Goal: Task Accomplishment & Management: Use online tool/utility

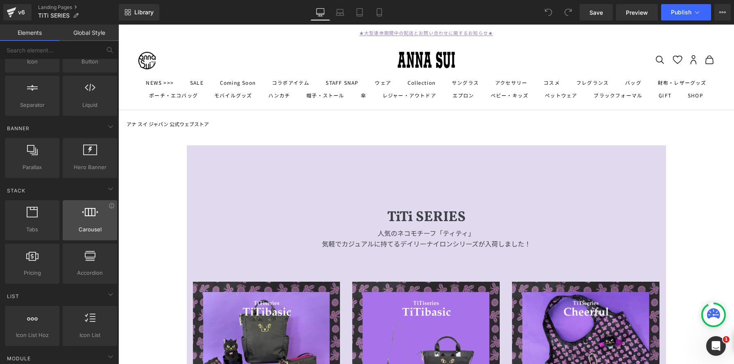
scroll to position [112, 0]
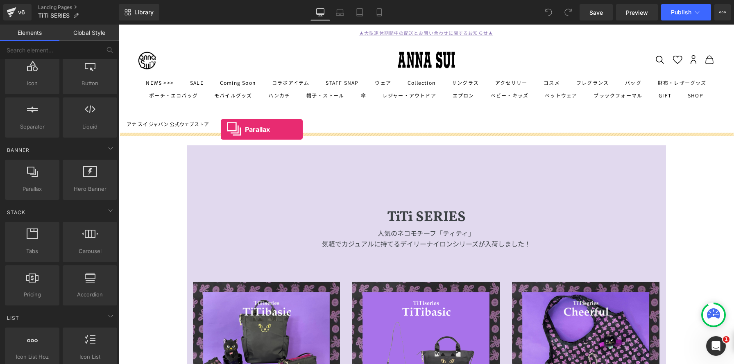
drag, startPoint x: 156, startPoint y: 212, endPoint x: 221, endPoint y: 128, distance: 106.3
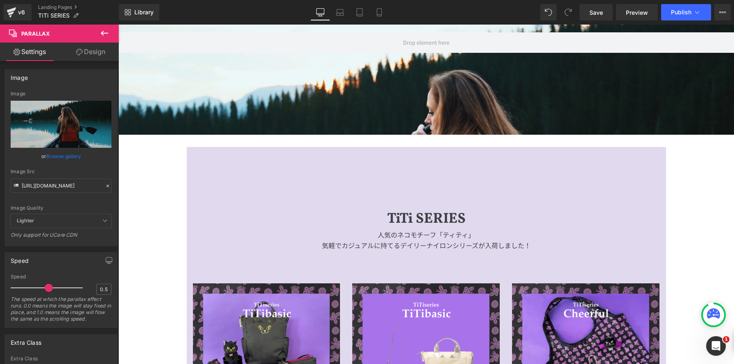
scroll to position [0, 0]
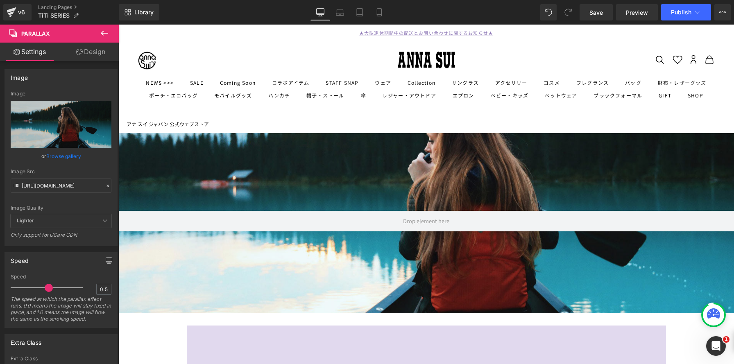
click at [104, 31] on icon at bounding box center [105, 33] width 10 height 10
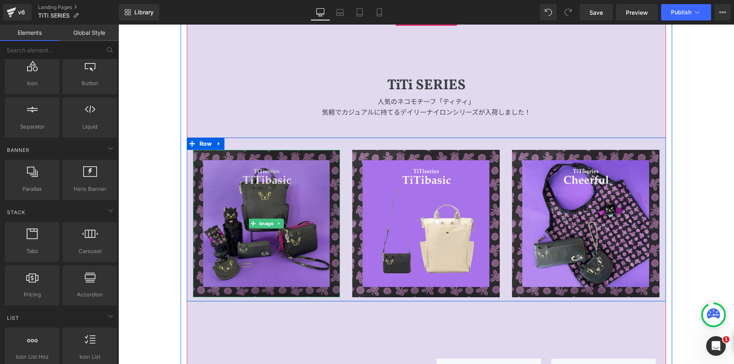
scroll to position [260, 0]
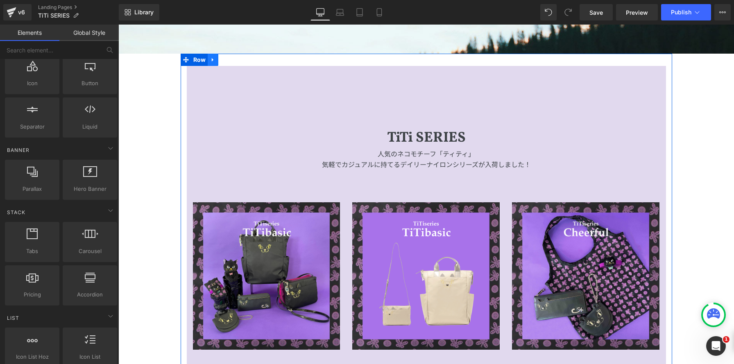
click at [214, 62] on icon at bounding box center [213, 60] width 6 height 6
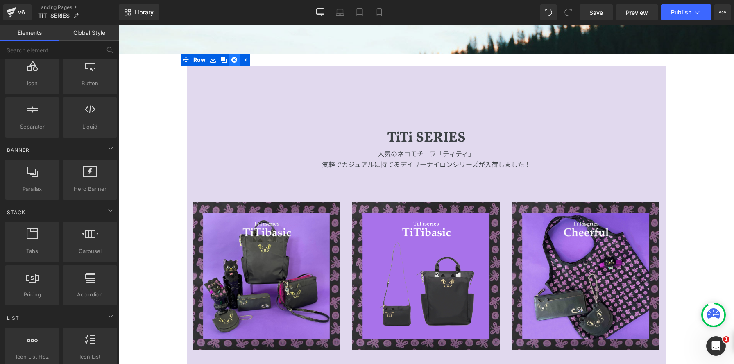
click at [235, 63] on link at bounding box center [234, 60] width 11 height 12
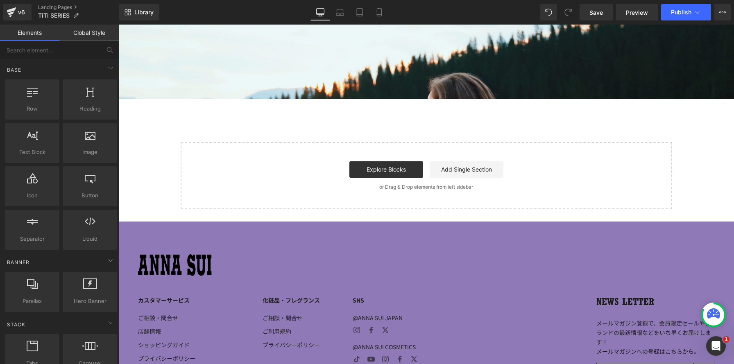
scroll to position [0, 0]
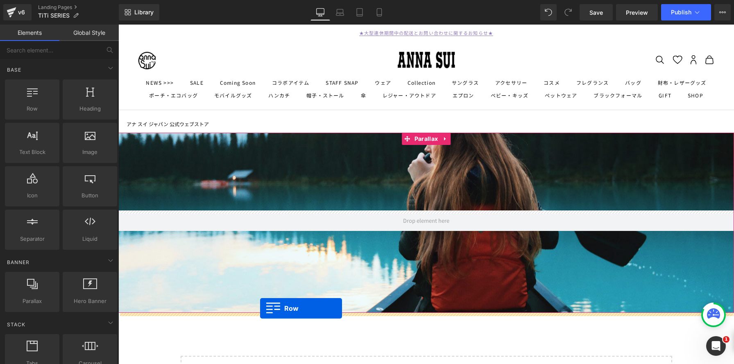
drag, startPoint x: 152, startPoint y: 127, endPoint x: 260, endPoint y: 308, distance: 211.6
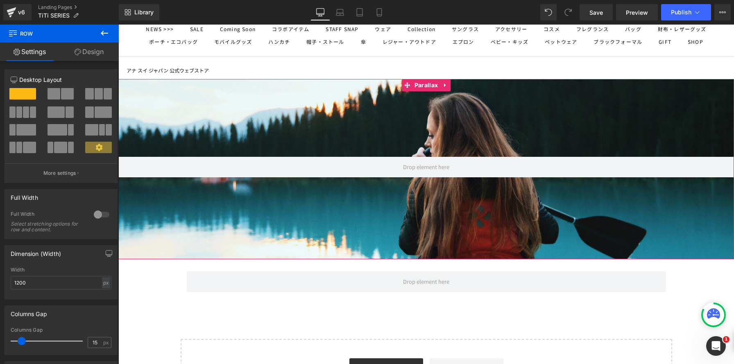
scroll to position [133, 0]
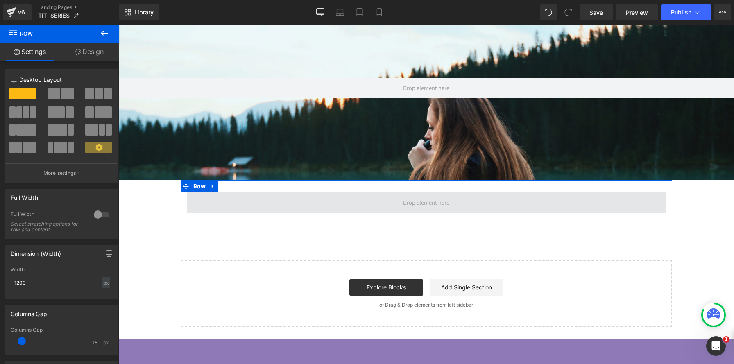
click at [419, 206] on span at bounding box center [426, 203] width 52 height 13
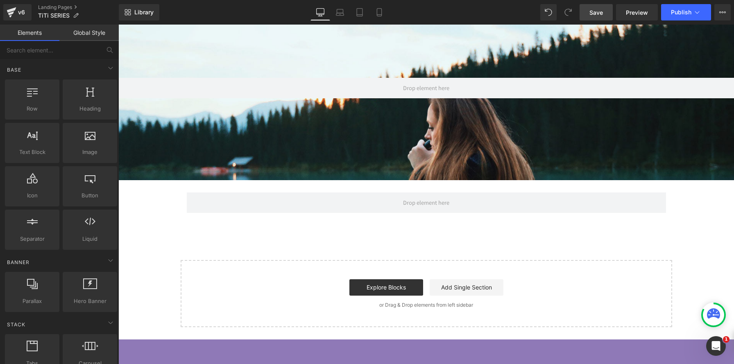
click at [597, 16] on span "Save" at bounding box center [597, 12] width 14 height 9
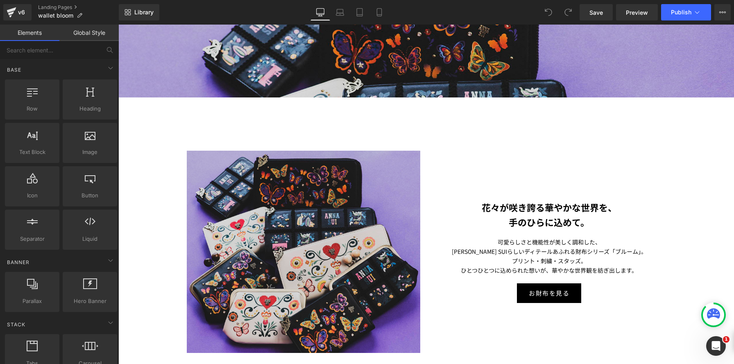
scroll to position [285, 0]
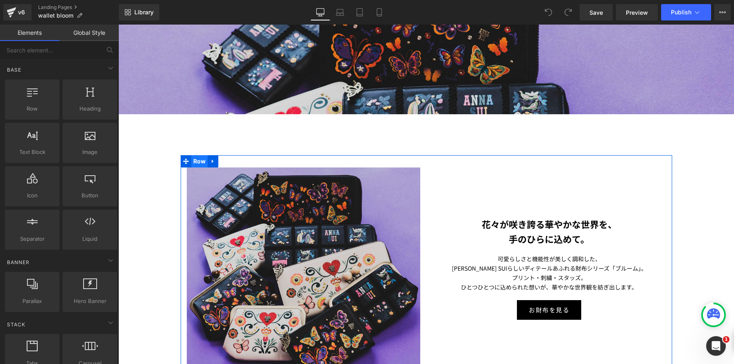
click at [203, 161] on span "Row" at bounding box center [199, 161] width 17 height 12
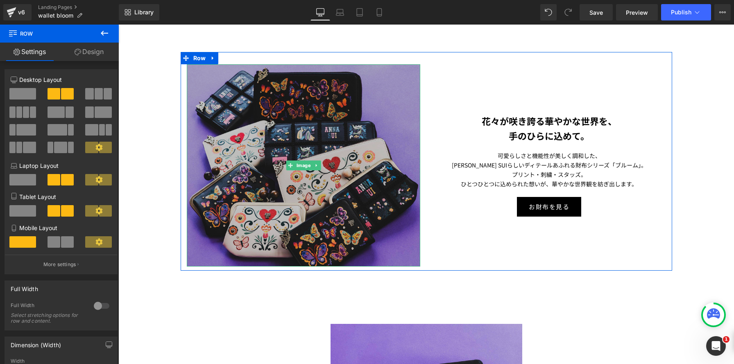
scroll to position [371, 0]
